Goal: Task Accomplishment & Management: Manage account settings

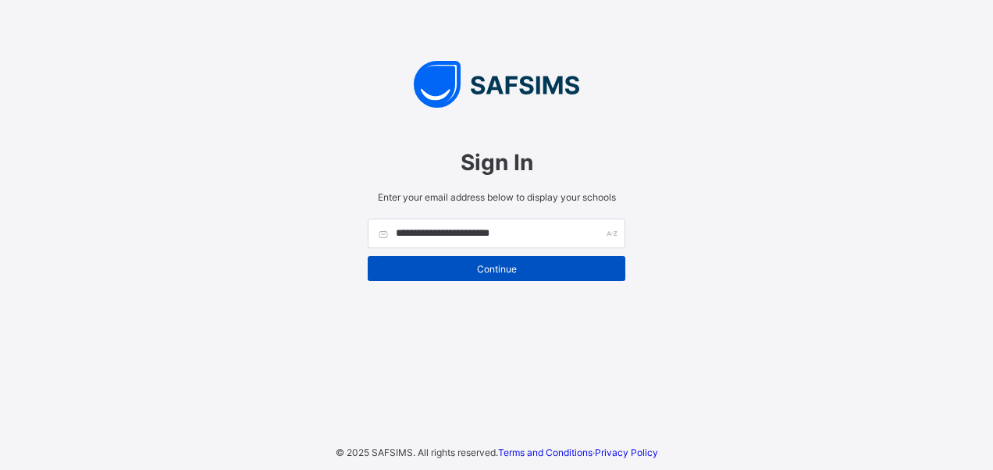
click at [494, 269] on span "Continue" at bounding box center [496, 269] width 234 height 12
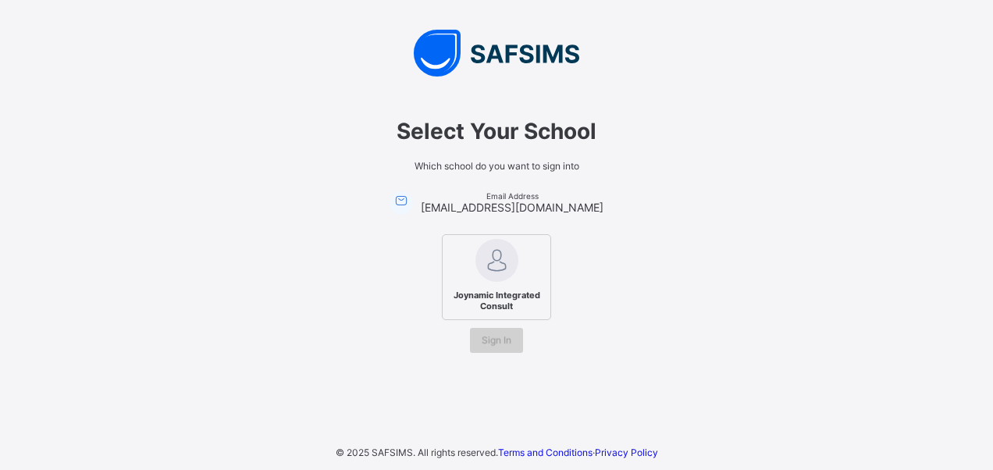
click at [503, 338] on span "Sign In" at bounding box center [497, 340] width 30 height 12
click at [499, 337] on span "Sign In" at bounding box center [497, 340] width 30 height 12
click at [498, 337] on span "Sign In" at bounding box center [497, 340] width 30 height 12
click at [496, 301] on span "Joynamic Integrated Consult" at bounding box center [496, 301] width 95 height 30
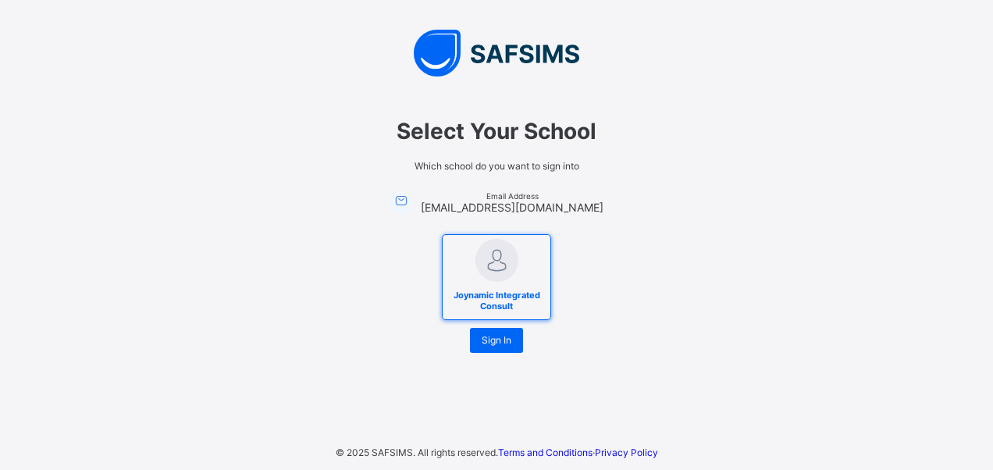
click at [496, 301] on span "Joynamic Integrated Consult" at bounding box center [496, 301] width 95 height 30
click at [493, 339] on span "Sign In" at bounding box center [497, 340] width 30 height 12
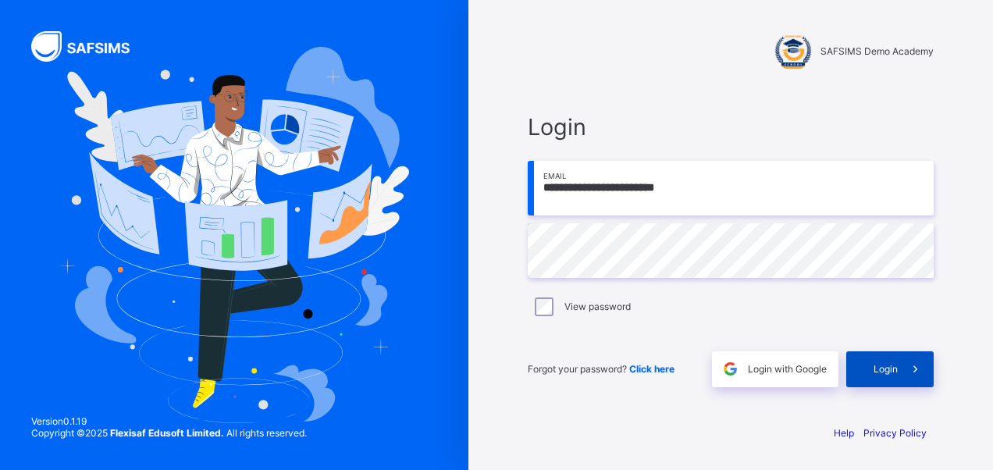
click at [889, 371] on span "Login" at bounding box center [886, 369] width 24 height 12
click at [890, 367] on span "Login" at bounding box center [886, 369] width 24 height 12
click at [890, 365] on span "Login" at bounding box center [886, 369] width 24 height 12
